Goal: Transaction & Acquisition: Subscribe to service/newsletter

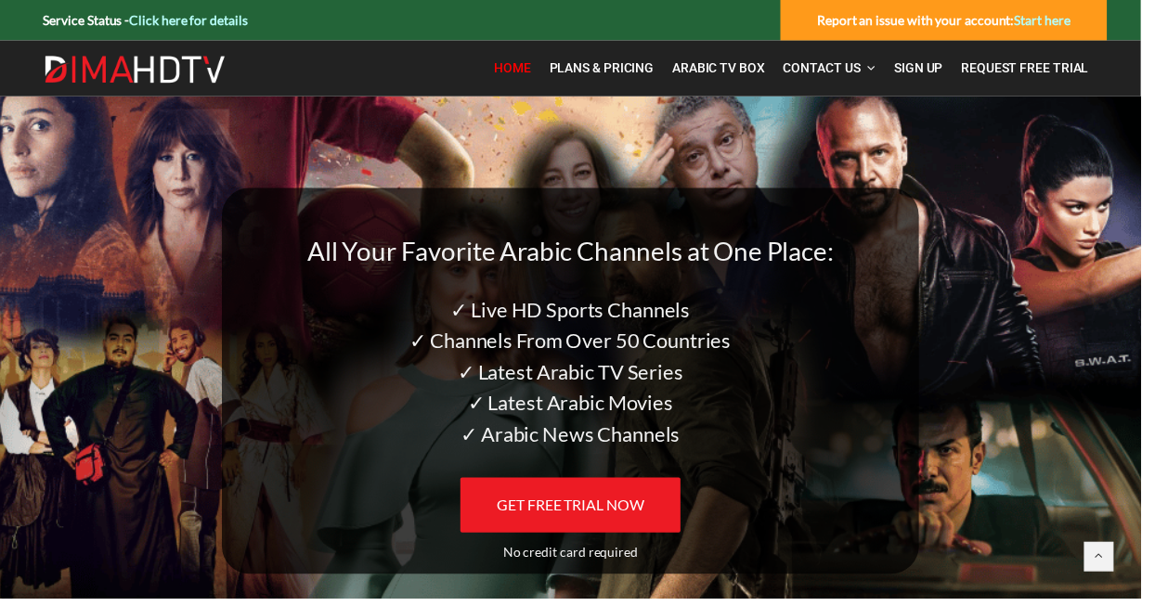
click at [580, 510] on span "GET FREE TRIAL NOW" at bounding box center [577, 511] width 149 height 18
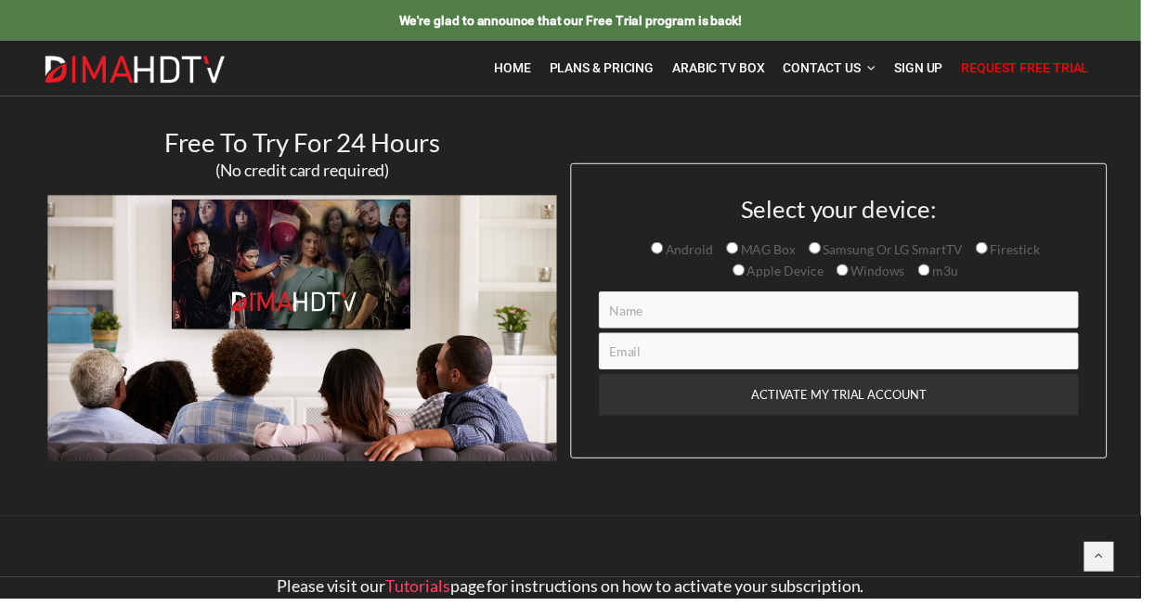
click at [665, 250] on input "Android" at bounding box center [665, 251] width 12 height 12
radio input "true"
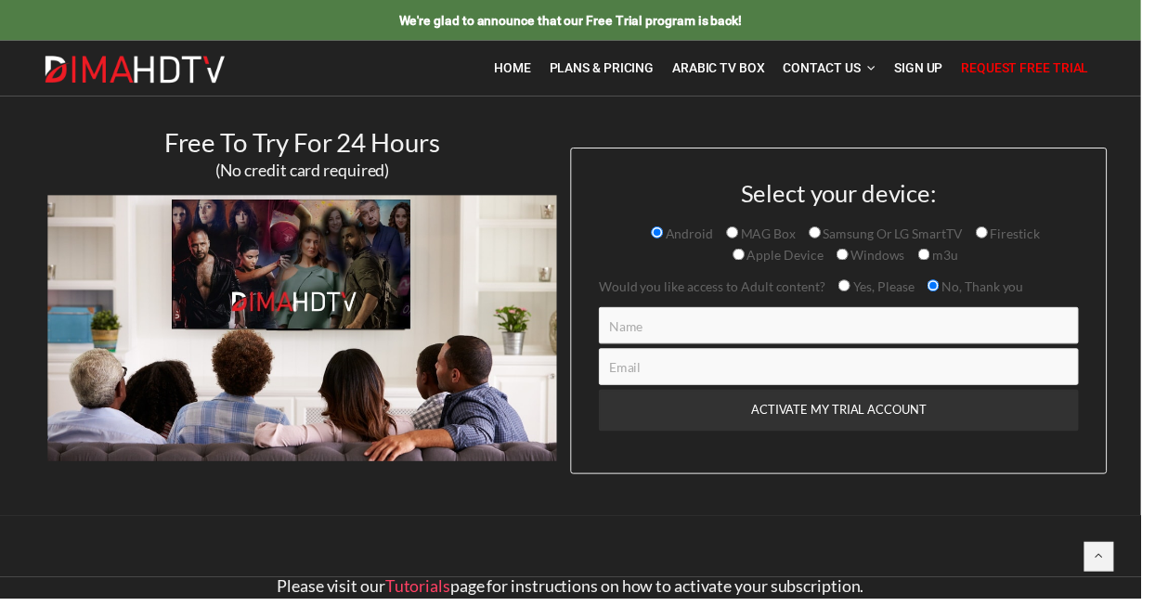
click at [654, 340] on input "Contact form" at bounding box center [849, 329] width 486 height 37
type input "Monaz"
click at [735, 369] on input "Contact form" at bounding box center [849, 371] width 486 height 37
type input "nazryzahary@gmail.com"
click at [907, 411] on input "ACTIVATE MY TRIAL ACCOUNT" at bounding box center [849, 416] width 486 height 42
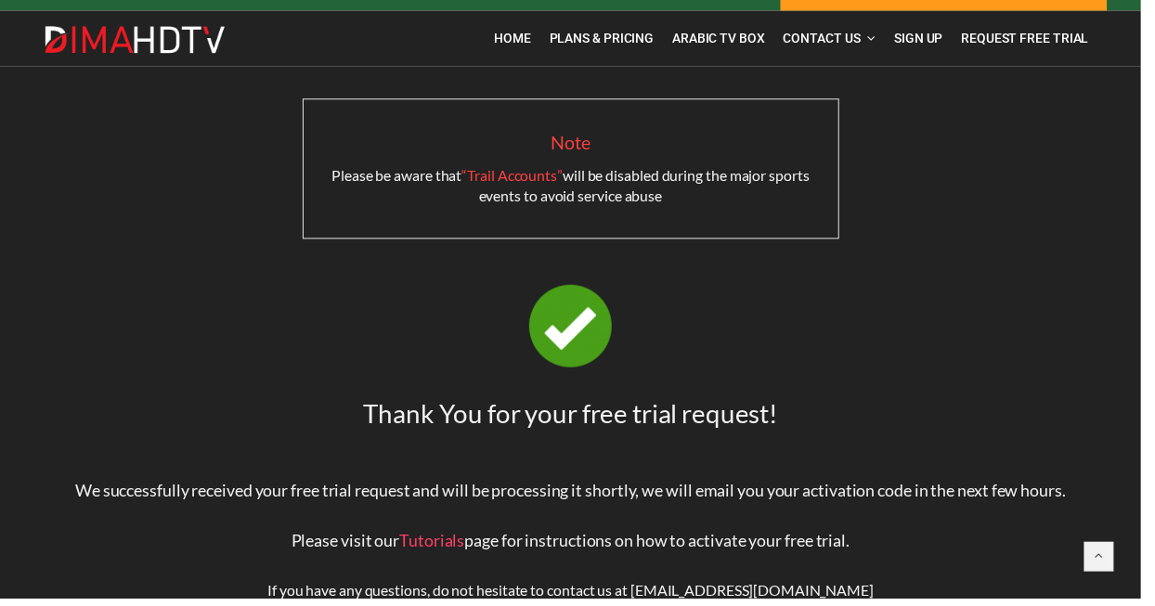
scroll to position [33, 0]
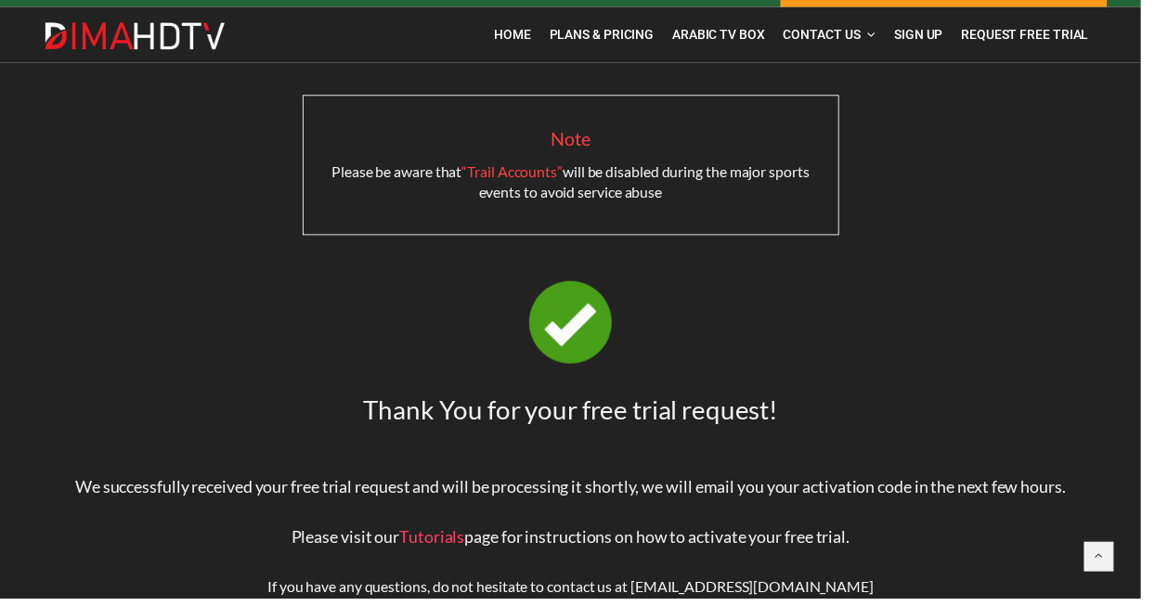
click at [582, 343] on img at bounding box center [578, 327] width 84 height 84
click at [525, 34] on span "Home" at bounding box center [518, 35] width 37 height 15
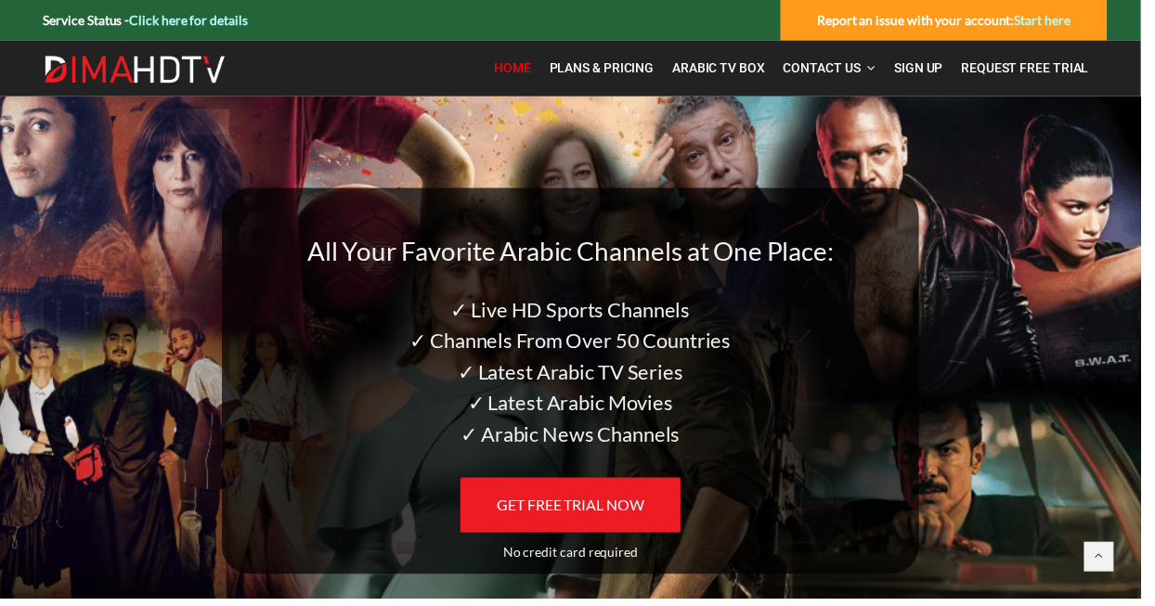
click at [611, 65] on span "Plans & Pricing" at bounding box center [609, 68] width 106 height 15
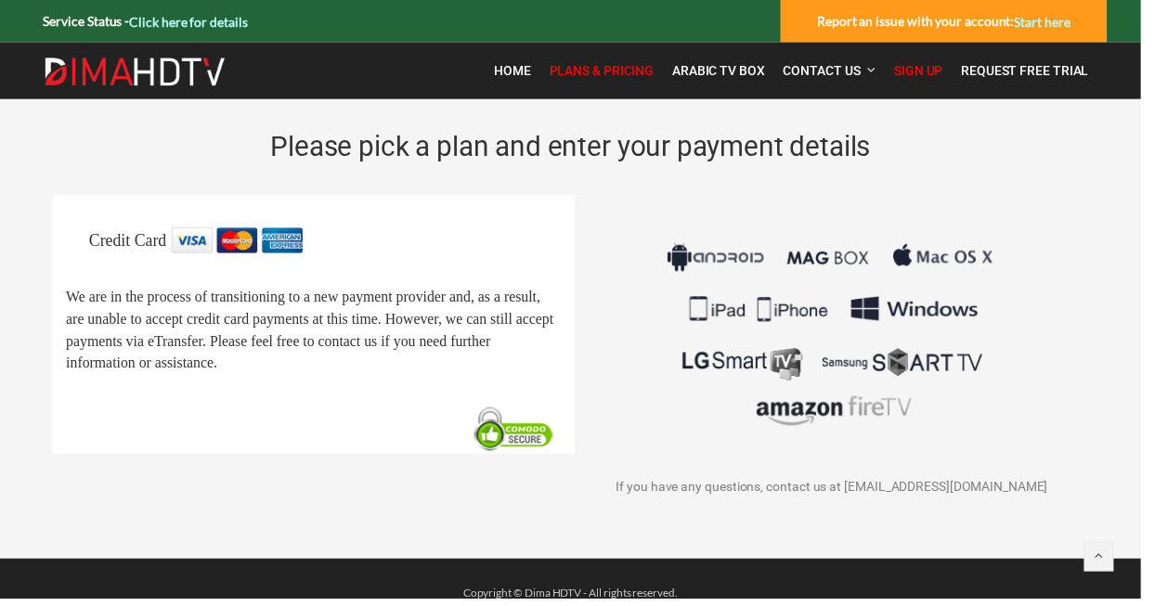
click at [720, 72] on span "Arabic TV Box" at bounding box center [727, 71] width 94 height 15
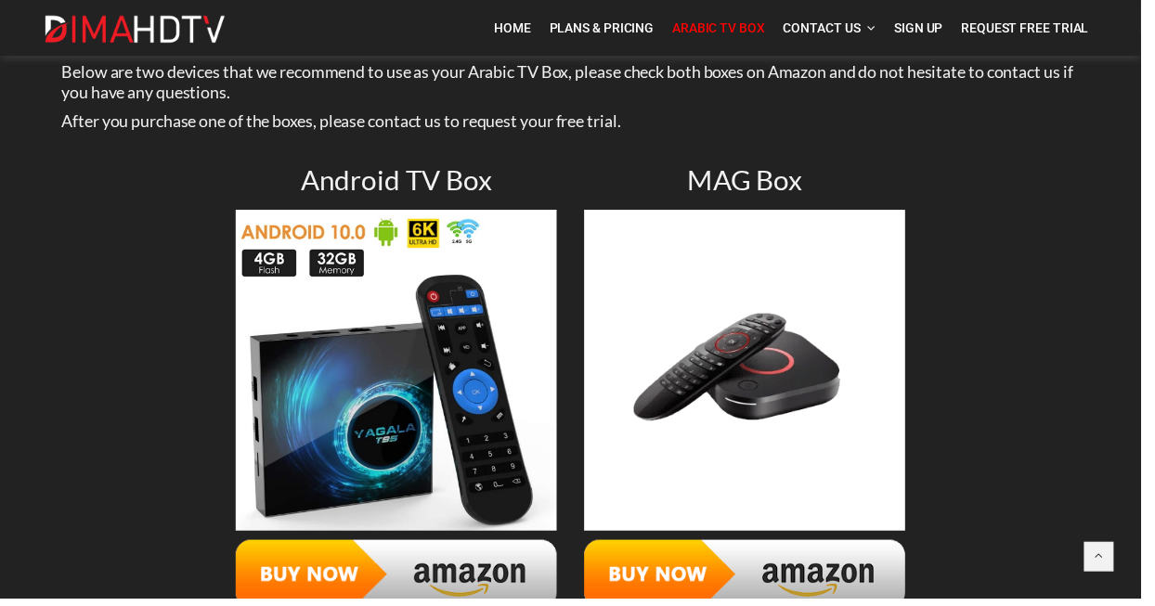
scroll to position [108, 0]
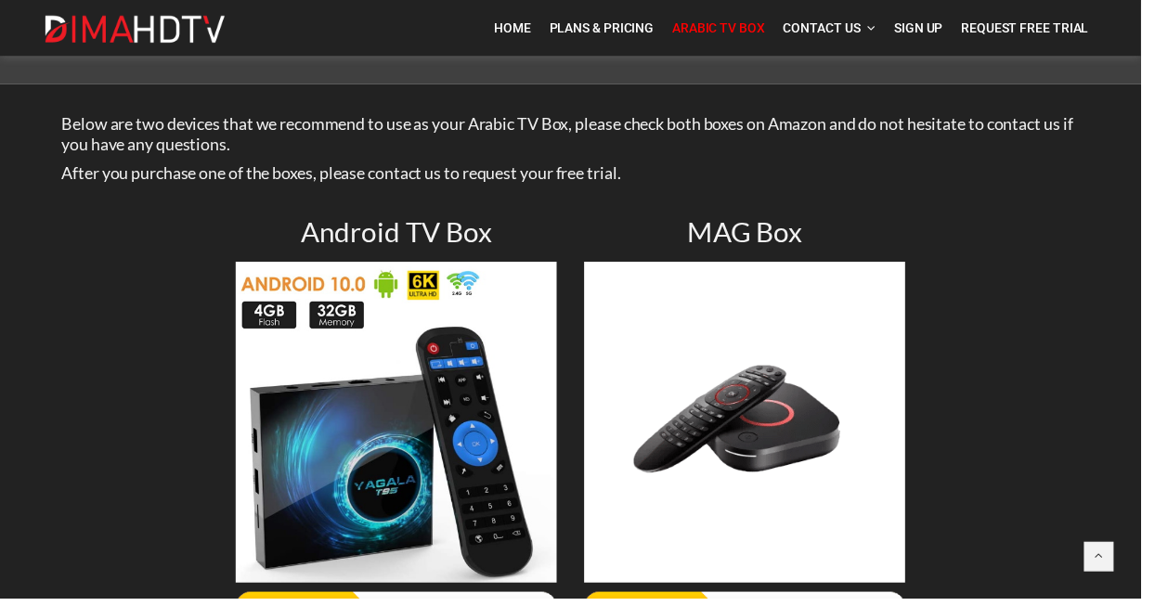
click at [524, 29] on span "Home" at bounding box center [518, 27] width 37 height 15
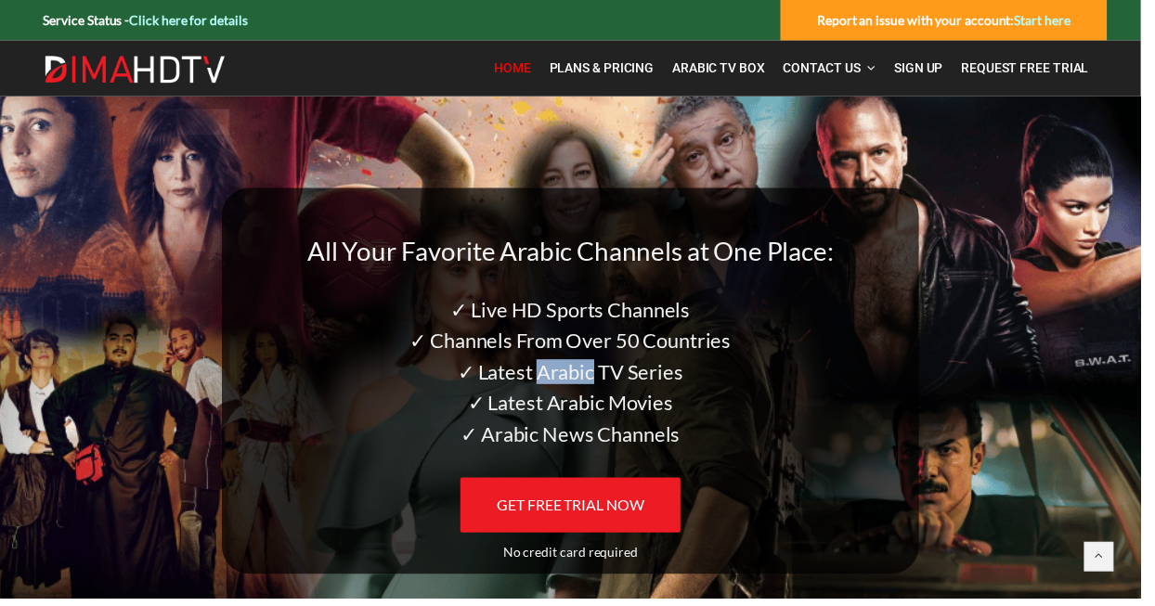
click at [169, 19] on link "Click here for details" at bounding box center [191, 20] width 120 height 16
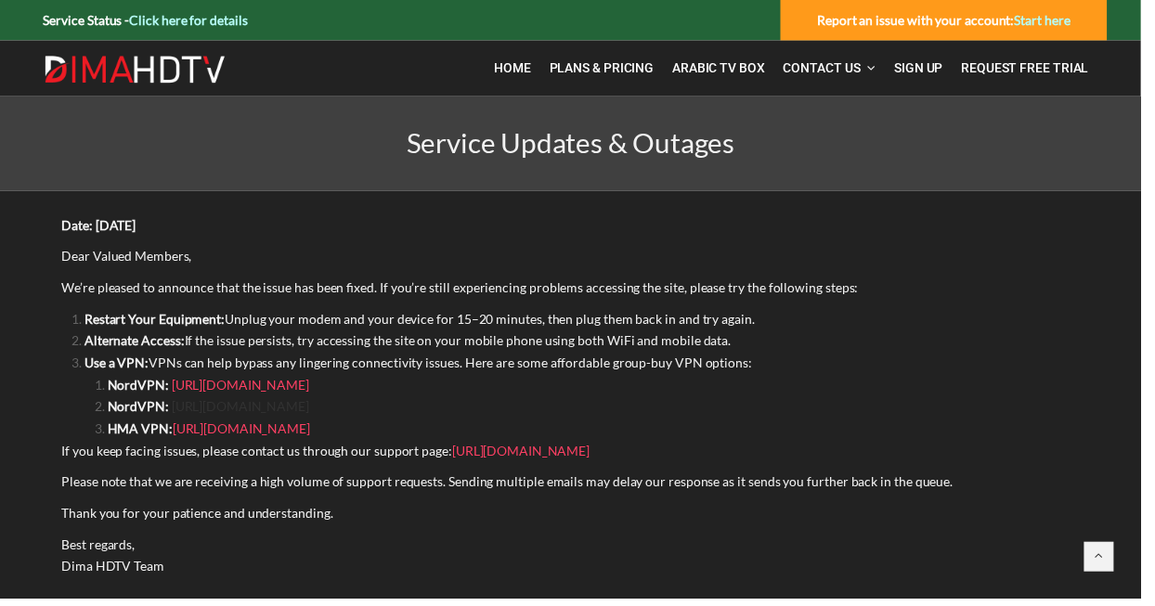
click at [223, 408] on link "https://groupbuyexpert.com/group-buy-nordvpn-account-secure-and-private/" at bounding box center [243, 412] width 139 height 16
click at [204, 440] on link "https://www.toolsurf.com/seo-tools/hma-vpn-group-buy/" at bounding box center [244, 434] width 139 height 16
click at [313, 385] on link "https://groupbuyseotoolsly.com/product/buy-nordvpn-premium-group-buy-1-year-acc…" at bounding box center [243, 390] width 139 height 16
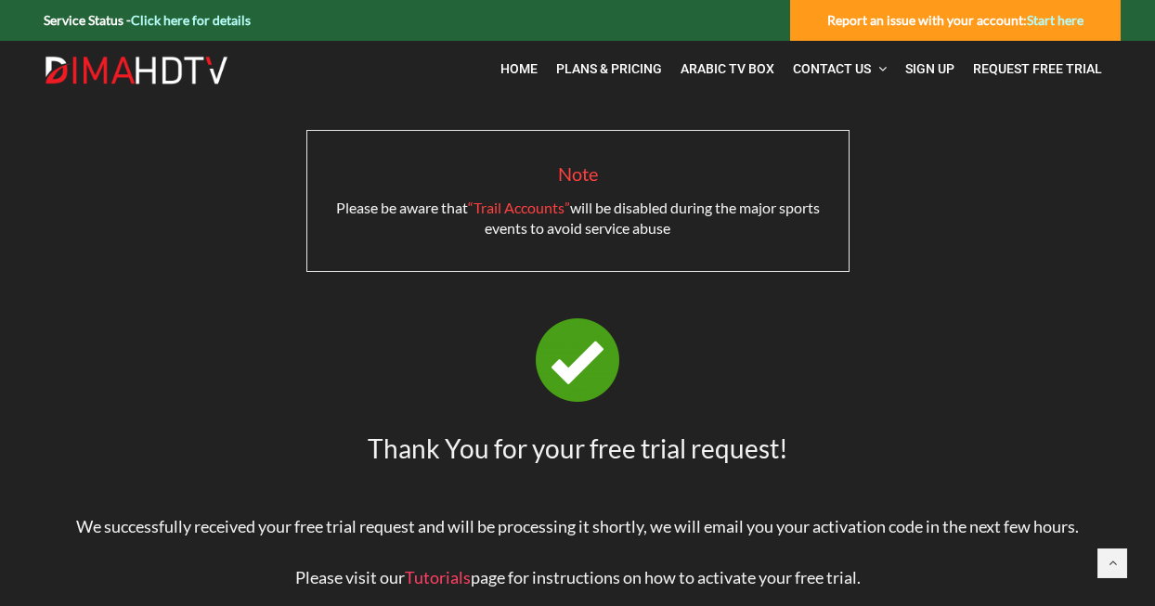
scroll to position [33, 0]
